Goal: Task Accomplishment & Management: Manage account settings

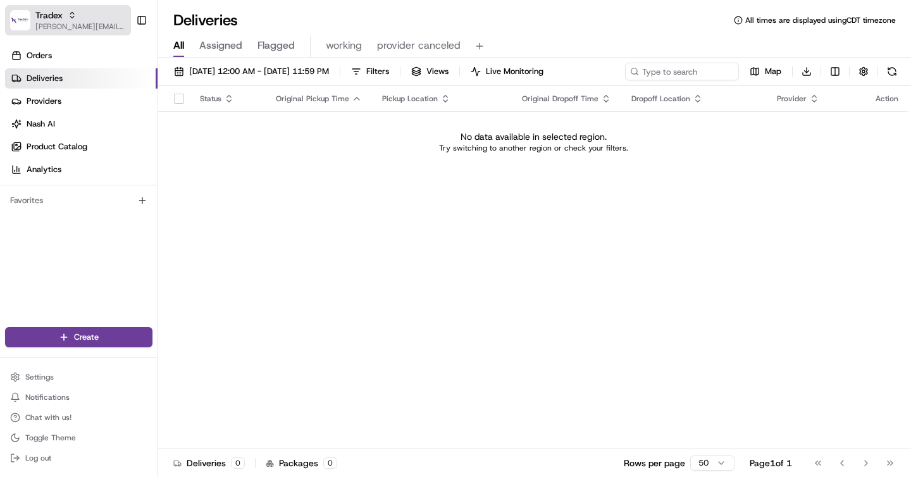
click at [66, 28] on span "[PERSON_NAME][EMAIL_ADDRESS][DOMAIN_NAME]" at bounding box center [80, 27] width 90 height 10
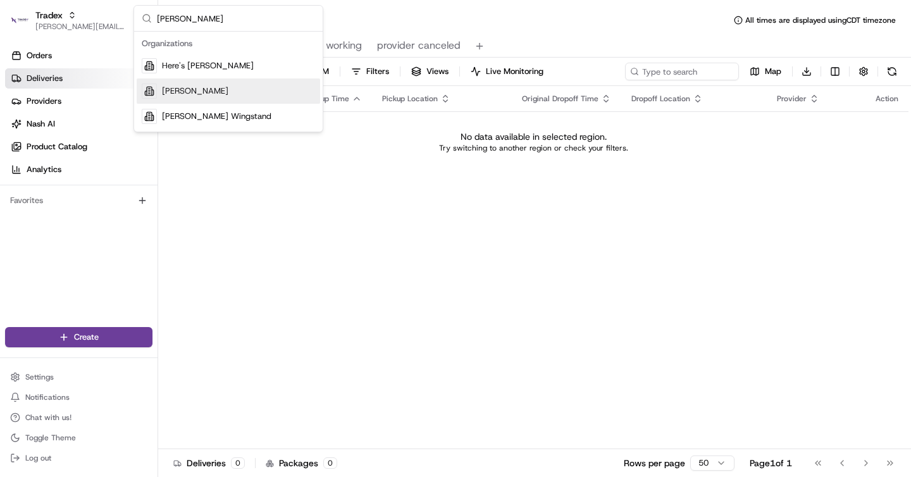
type input "jeff"
click at [167, 89] on span "[PERSON_NAME]" at bounding box center [195, 90] width 66 height 11
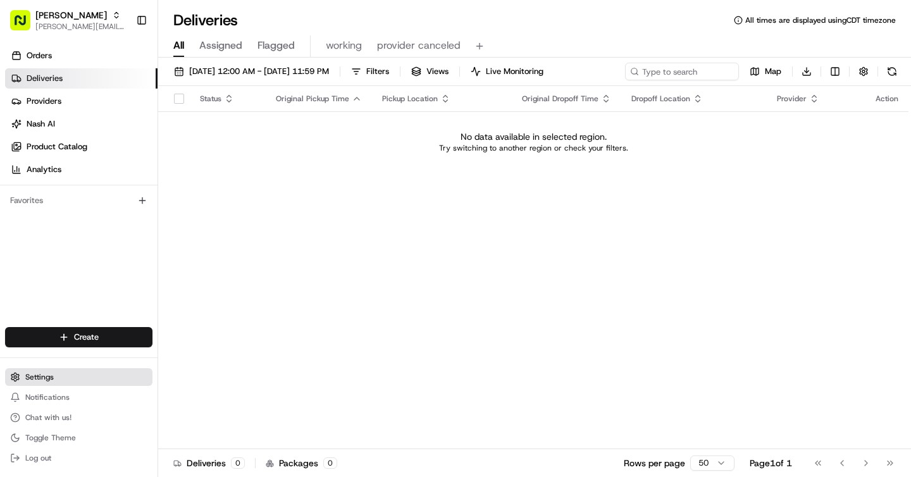
click at [48, 374] on span "Settings" at bounding box center [39, 377] width 28 height 10
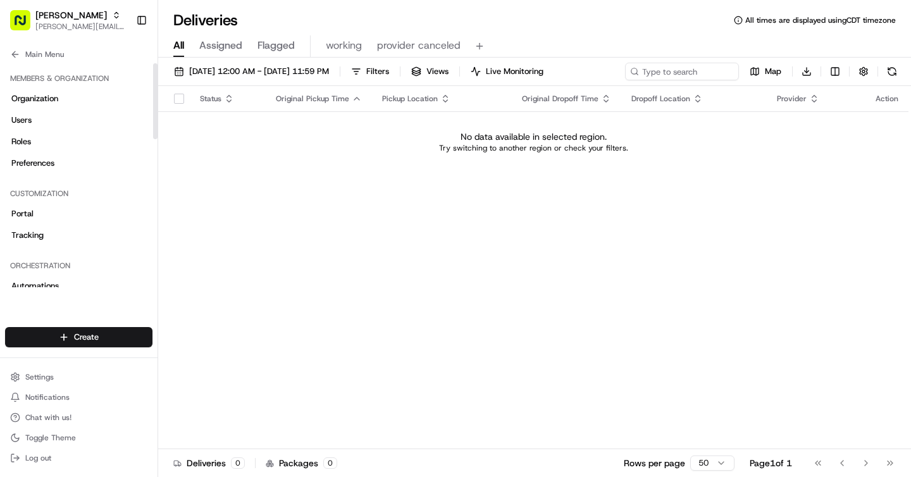
scroll to position [44, 0]
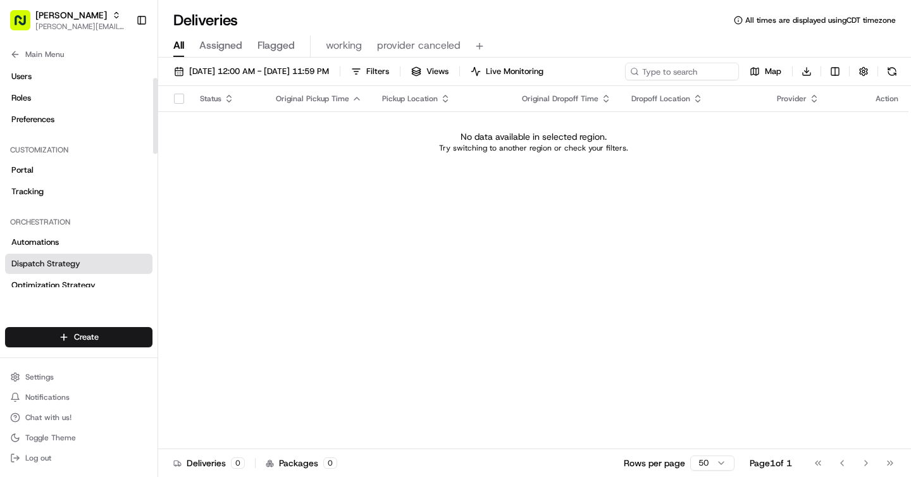
click at [78, 261] on span "Dispatch Strategy" at bounding box center [45, 263] width 69 height 11
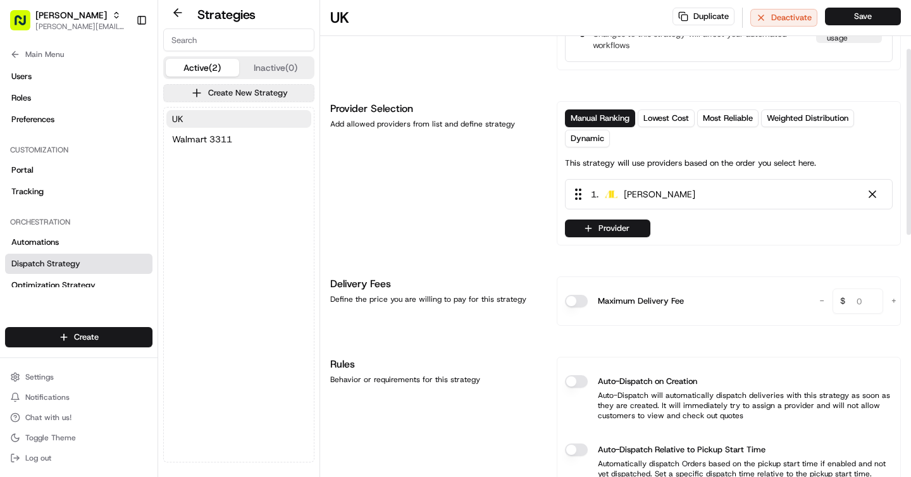
scroll to position [128, 0]
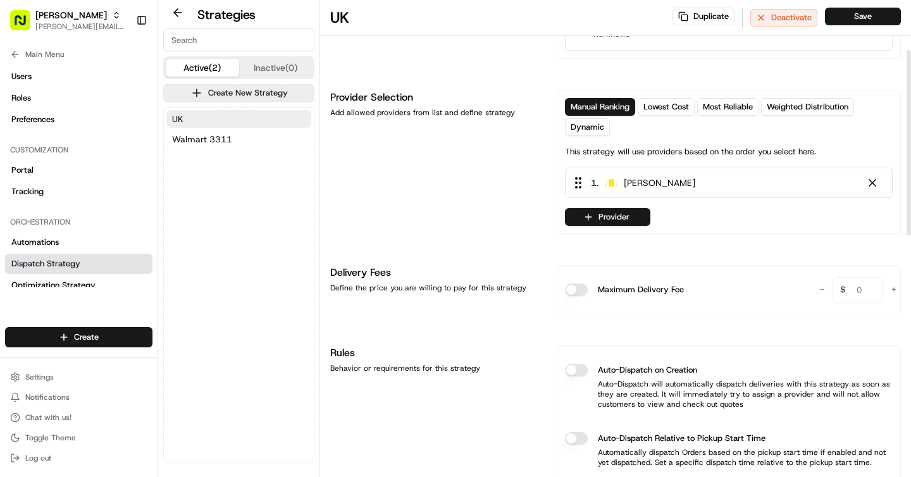
click at [575, 370] on button "Auto-Dispatch on Creation" at bounding box center [576, 370] width 23 height 13
click at [856, 20] on button "Save" at bounding box center [863, 17] width 76 height 18
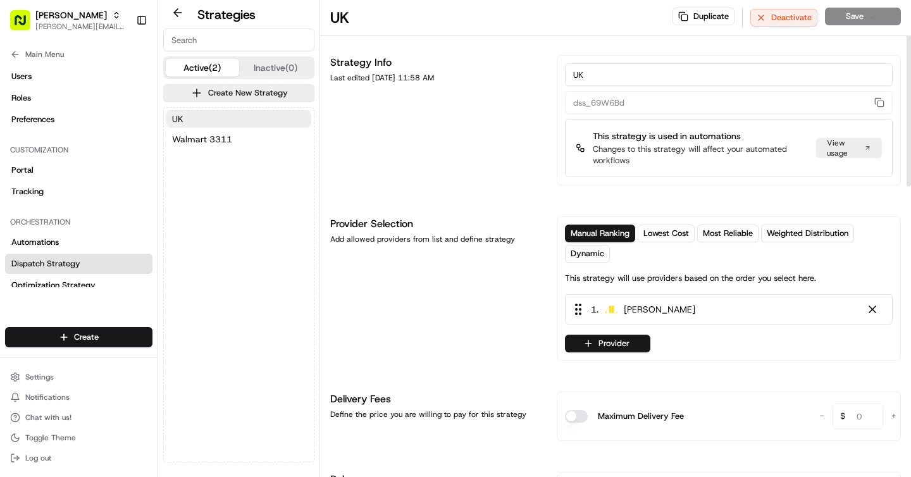
scroll to position [0, 0]
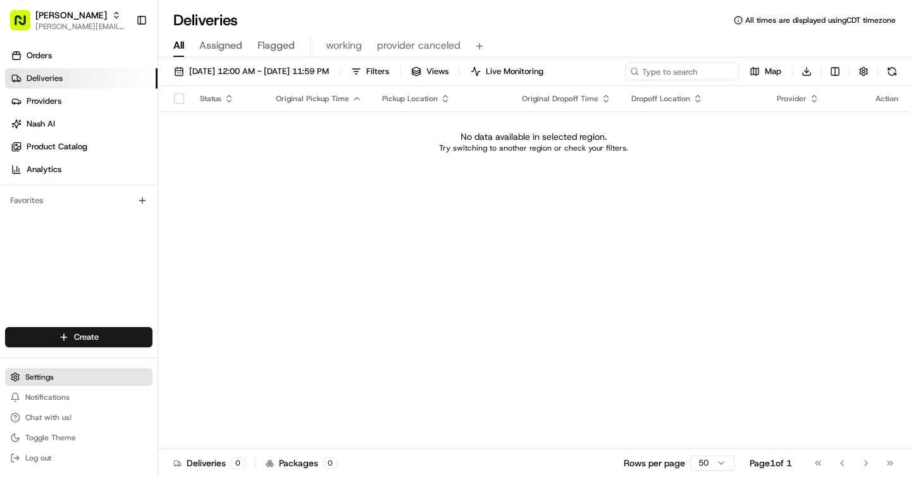
click at [46, 382] on span "Settings" at bounding box center [39, 377] width 28 height 10
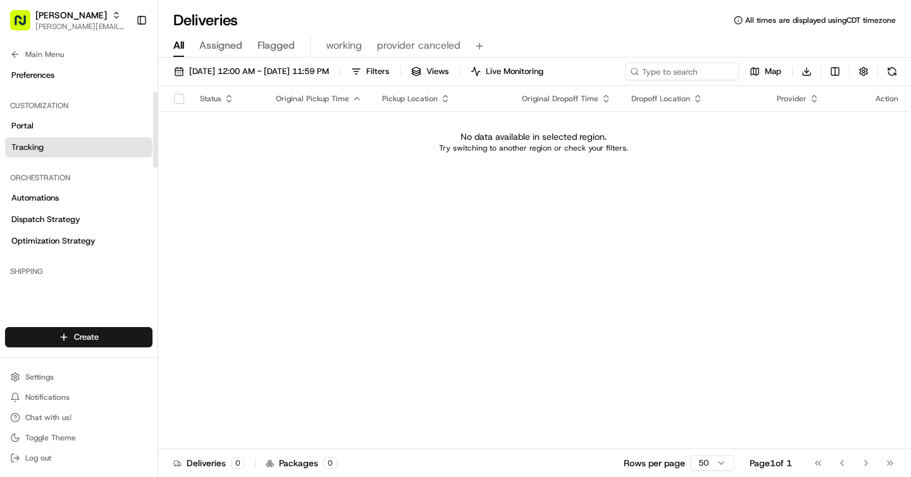
scroll to position [92, 0]
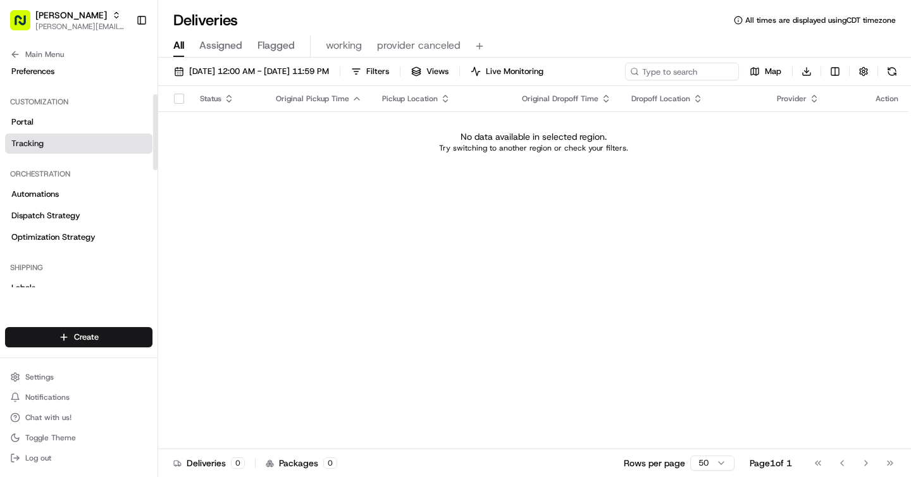
click at [92, 235] on span "Optimization Strategy" at bounding box center [53, 237] width 84 height 11
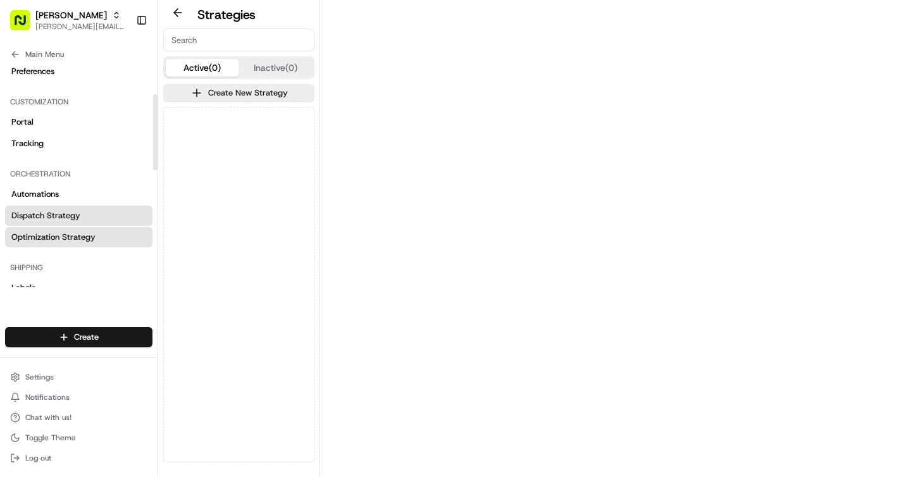
click at [91, 212] on link "Dispatch Strategy" at bounding box center [78, 216] width 147 height 20
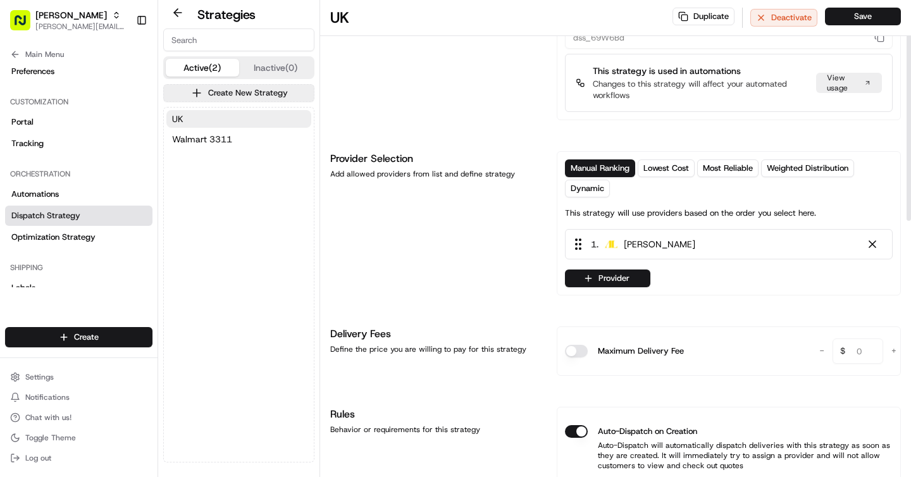
scroll to position [108, 0]
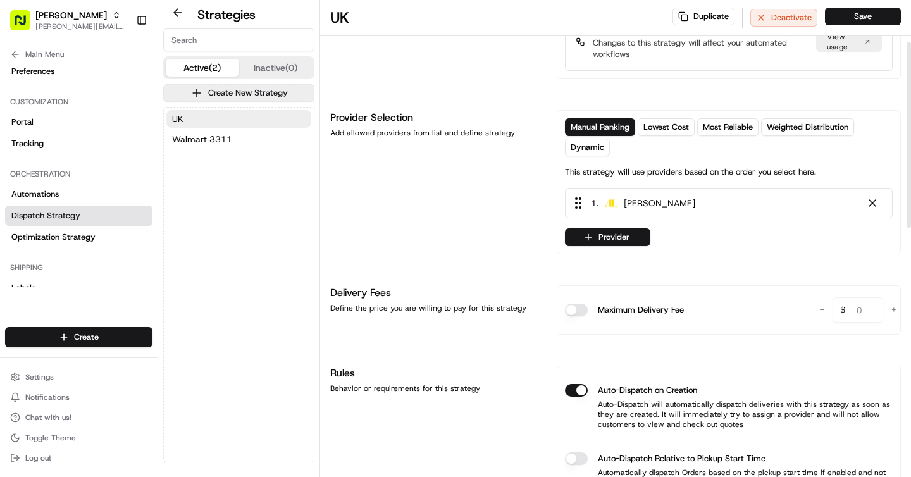
click at [582, 389] on button "Auto-Dispatch on Creation" at bounding box center [576, 390] width 23 height 13
click at [861, 19] on button "Save" at bounding box center [863, 17] width 76 height 18
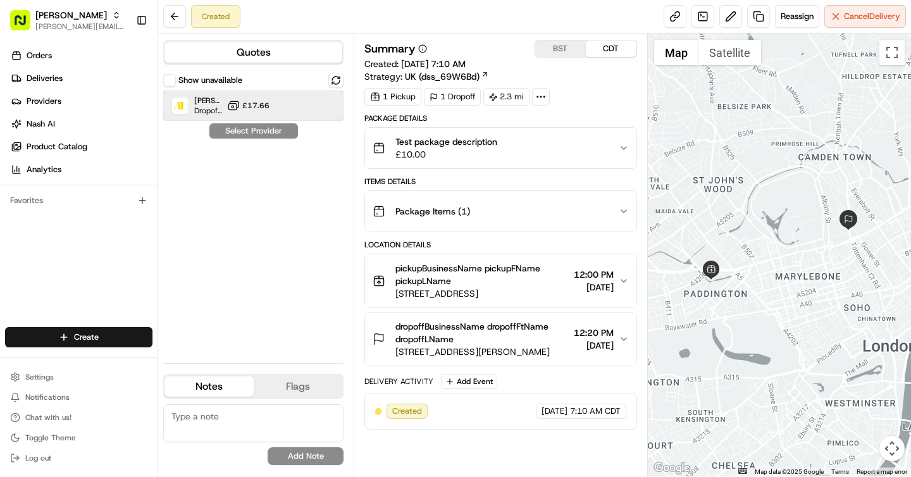
click at [318, 103] on div "[PERSON_NAME] Dropoff ETA - £17.66" at bounding box center [253, 105] width 180 height 30
click at [279, 132] on button "Assign Provider" at bounding box center [254, 130] width 90 height 15
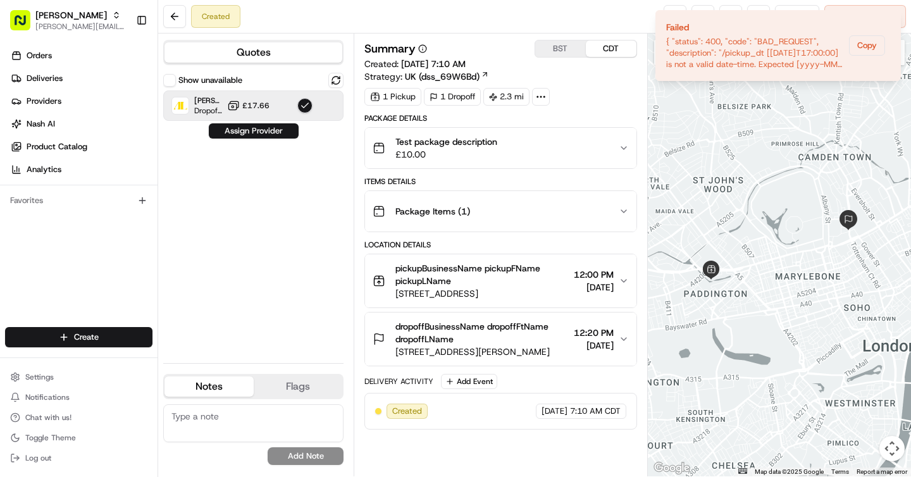
click at [264, 179] on div "Show unavailable [PERSON_NAME] Dropoff ETA - £17.66 Assign Provider" at bounding box center [253, 213] width 180 height 280
click at [340, 83] on button at bounding box center [335, 80] width 15 height 15
click at [270, 189] on div "Show unavailable [PERSON_NAME] Dropoff ETA - £17.66 Assign Provider" at bounding box center [253, 213] width 180 height 280
click at [309, 108] on button "button" at bounding box center [304, 105] width 15 height 15
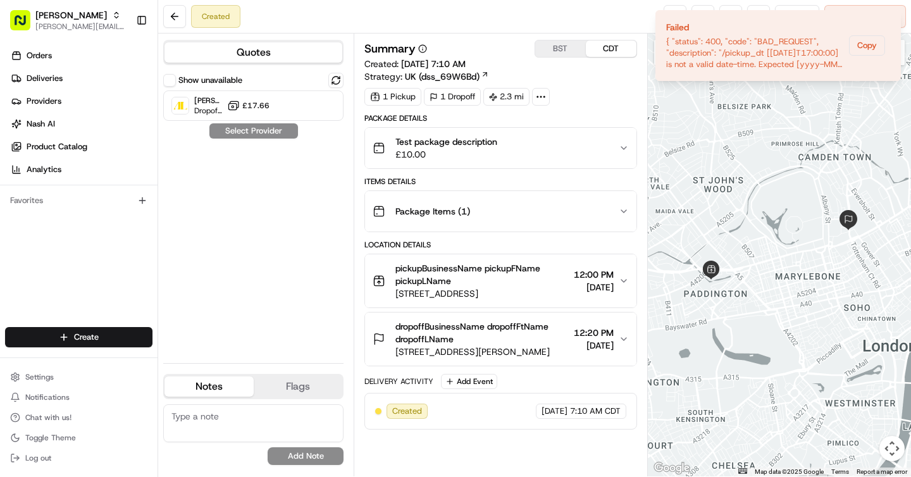
click at [237, 178] on div "Show unavailable [PERSON_NAME] Dropoff ETA - £17.66 Select Provider" at bounding box center [253, 213] width 180 height 280
click at [891, 22] on icon "Notifications (F8)" at bounding box center [890, 21] width 10 height 10
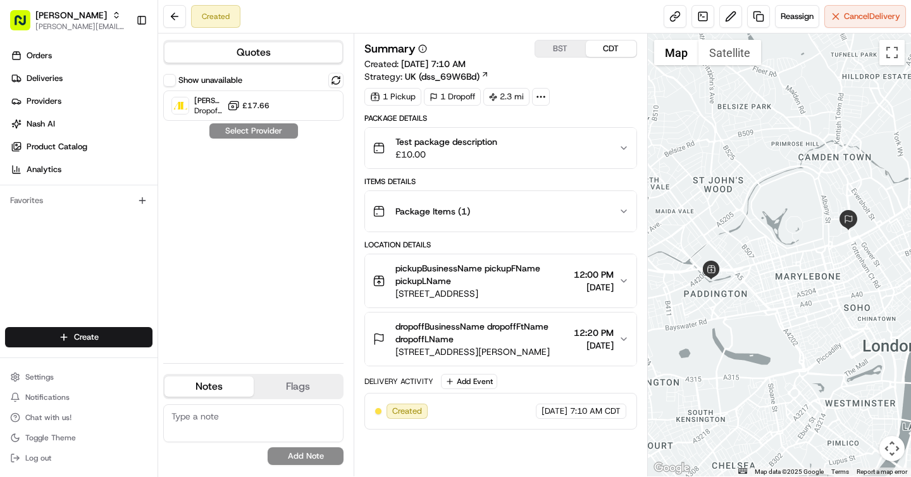
click at [256, 221] on div "Show unavailable [PERSON_NAME] Dropoff ETA - £17.66 Select Provider" at bounding box center [253, 213] width 180 height 280
